Goal: Transaction & Acquisition: Book appointment/travel/reservation

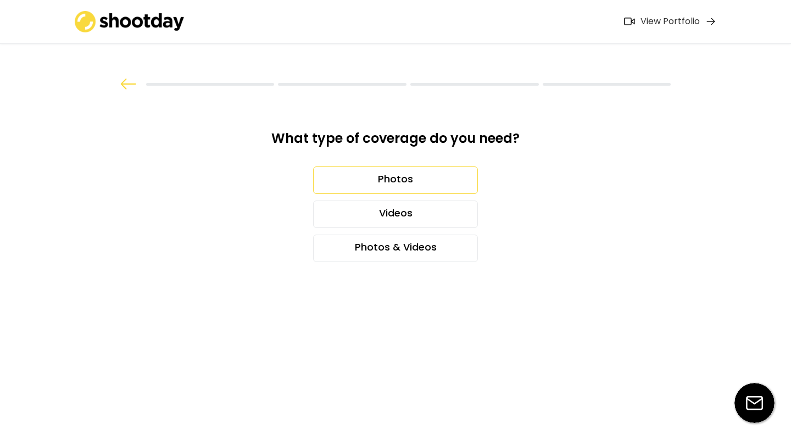
click at [421, 187] on div "Photos" at bounding box center [395, 179] width 165 height 27
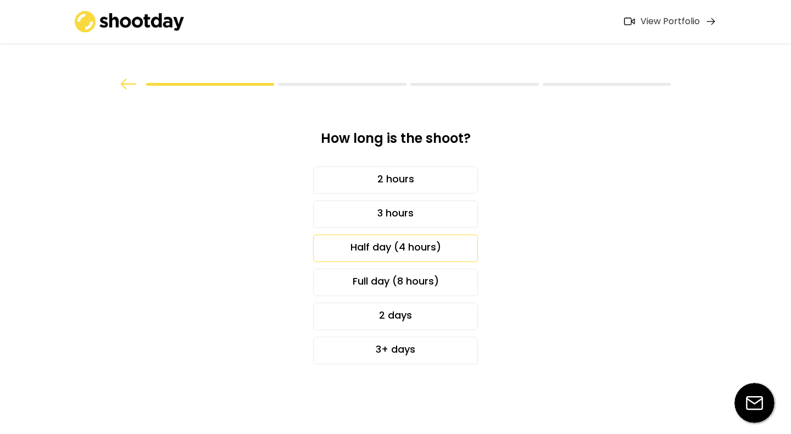
click at [426, 246] on div "Half day (4 hours)" at bounding box center [395, 247] width 165 height 27
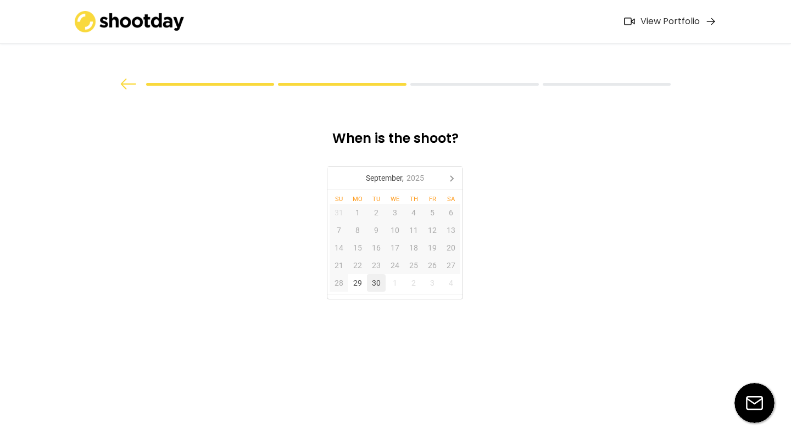
click at [381, 287] on div "30" at bounding box center [376, 283] width 19 height 18
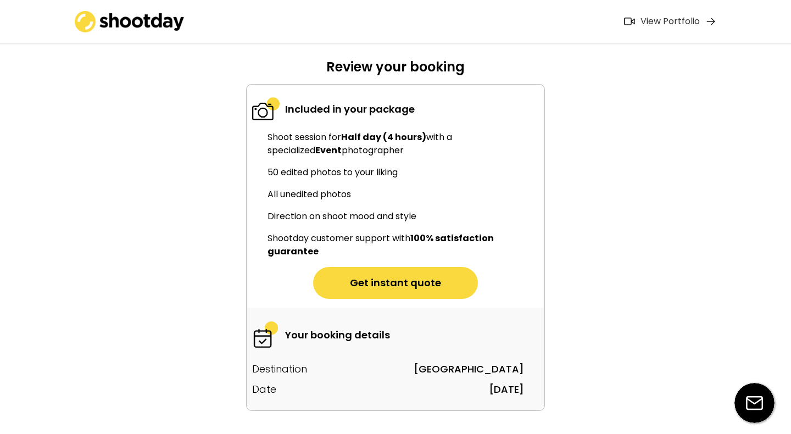
scroll to position [76, 0]
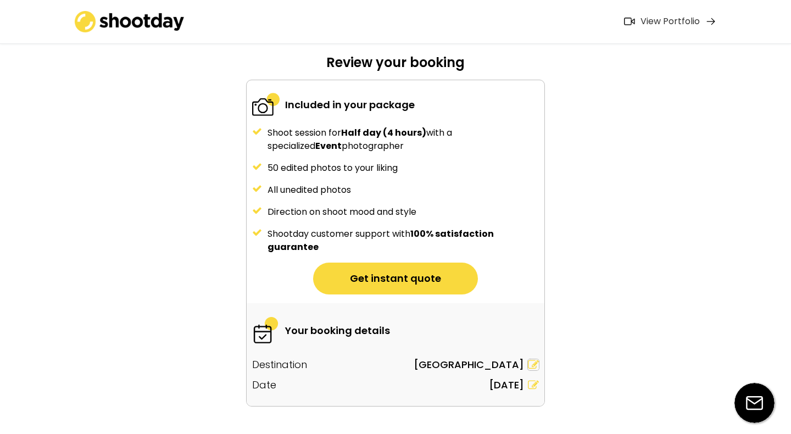
click at [532, 367] on icon at bounding box center [533, 364] width 11 height 11
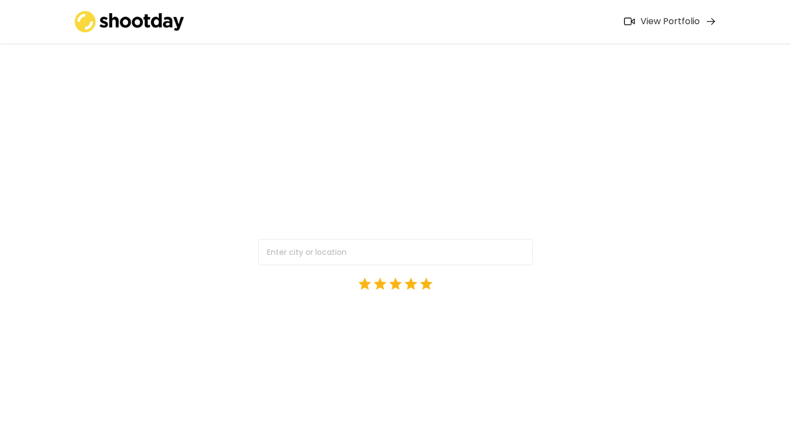
scroll to position [0, 0]
